Goal: Task Accomplishment & Management: Manage account settings

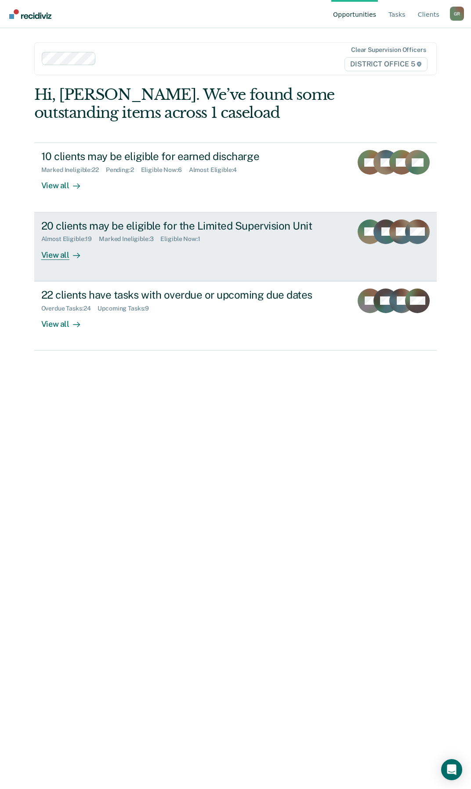
click at [60, 254] on div "View all" at bounding box center [65, 251] width 49 height 17
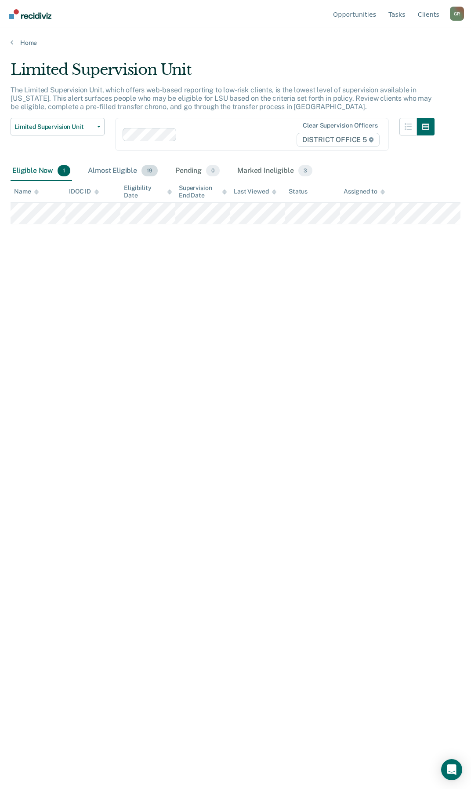
click at [115, 169] on div "Almost Eligible 19" at bounding box center [122, 170] width 73 height 19
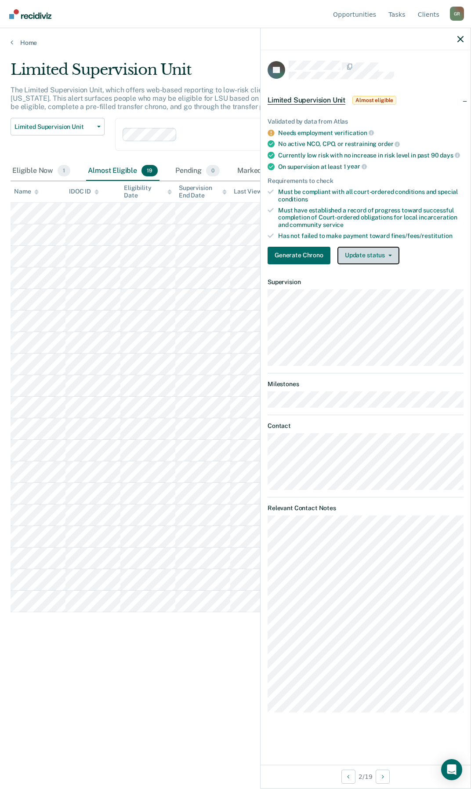
click at [301, 260] on button "Update status" at bounding box center [369, 256] width 62 height 18
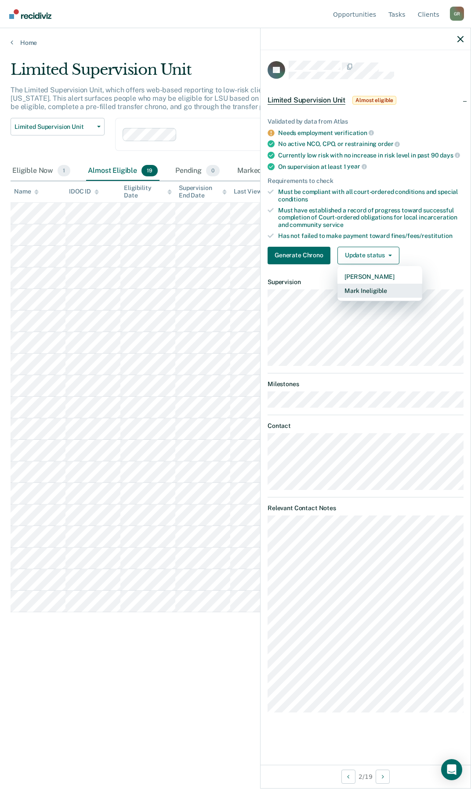
click at [301, 290] on button "Mark Ineligible" at bounding box center [380, 291] width 85 height 14
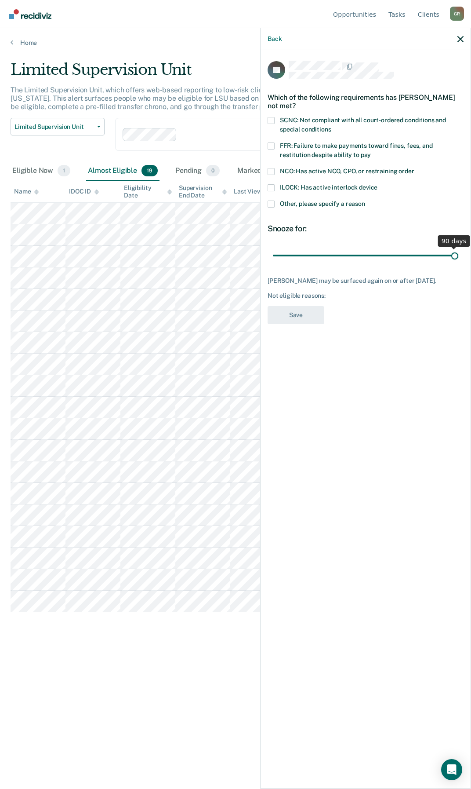
drag, startPoint x: 337, startPoint y: 254, endPoint x: 520, endPoint y: 227, distance: 185.3
type input "90"
click at [301, 248] on input "range" at bounding box center [366, 255] width 186 height 15
click at [268, 202] on span at bounding box center [271, 204] width 7 height 7
click at [301, 201] on input "Other, please specify a reason" at bounding box center [365, 201] width 0 height 0
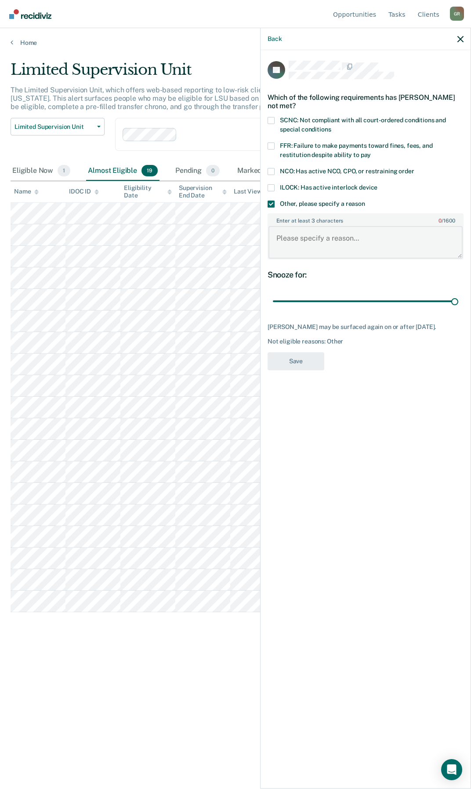
click at [301, 231] on textarea "Enter at least 3 characters 0 / 1600" at bounding box center [366, 242] width 194 height 33
paste textarea "$927.00"
type textarea "Owes $927.00 in cost of supervision. Drank alcohol recently."
click at [301, 362] on button "Save" at bounding box center [296, 361] width 57 height 18
